Goal: Navigation & Orientation: Find specific page/section

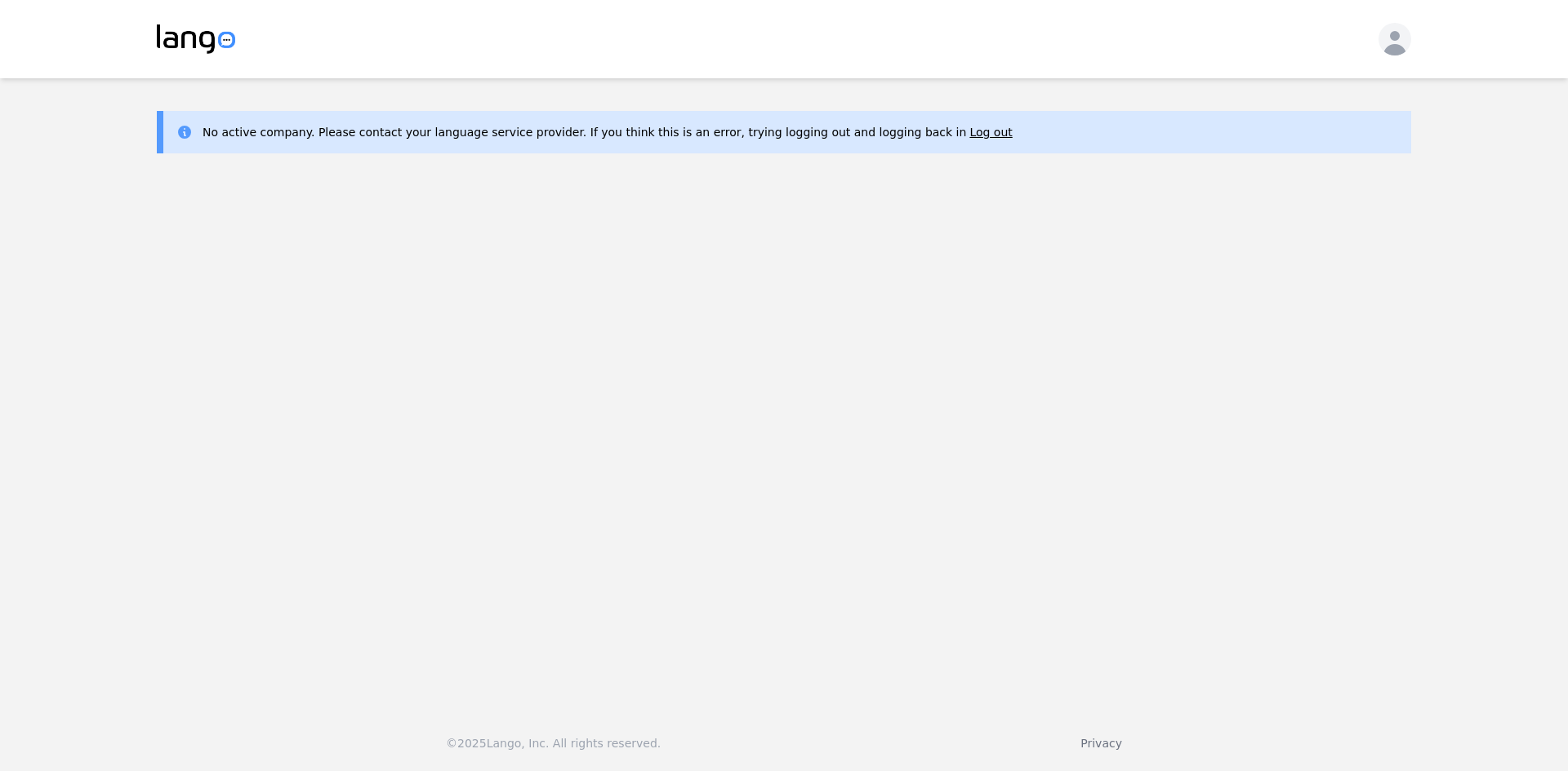
click at [418, 134] on div "No active company. Please contact your language service provider. If you think …" at bounding box center [608, 132] width 810 height 16
click at [219, 30] on img at bounding box center [196, 39] width 78 height 29
click at [1398, 32] on icon "button" at bounding box center [1395, 43] width 33 height 33
